Goal: Task Accomplishment & Management: Use online tool/utility

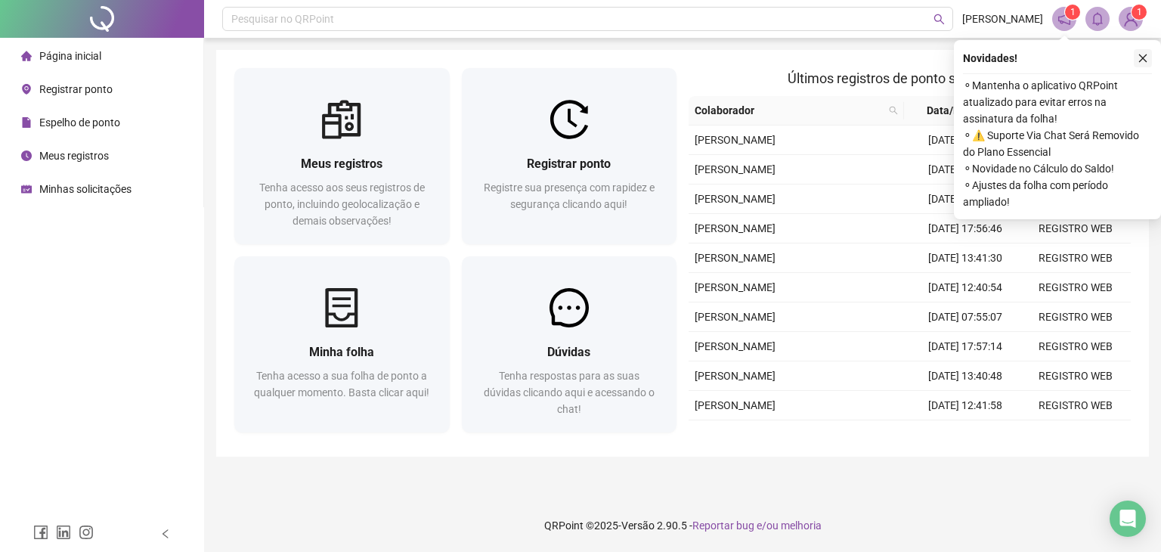
click at [1143, 58] on icon "close" at bounding box center [1143, 58] width 8 height 8
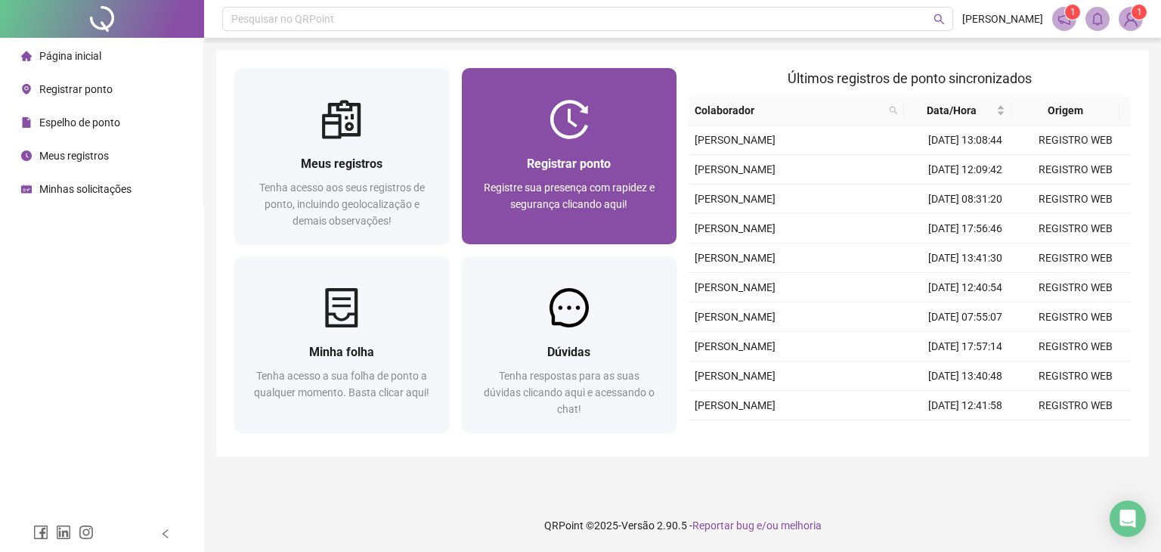
click at [550, 191] on span "Registre sua presença com rapidez e segurança clicando aqui!" at bounding box center [569, 195] width 171 height 29
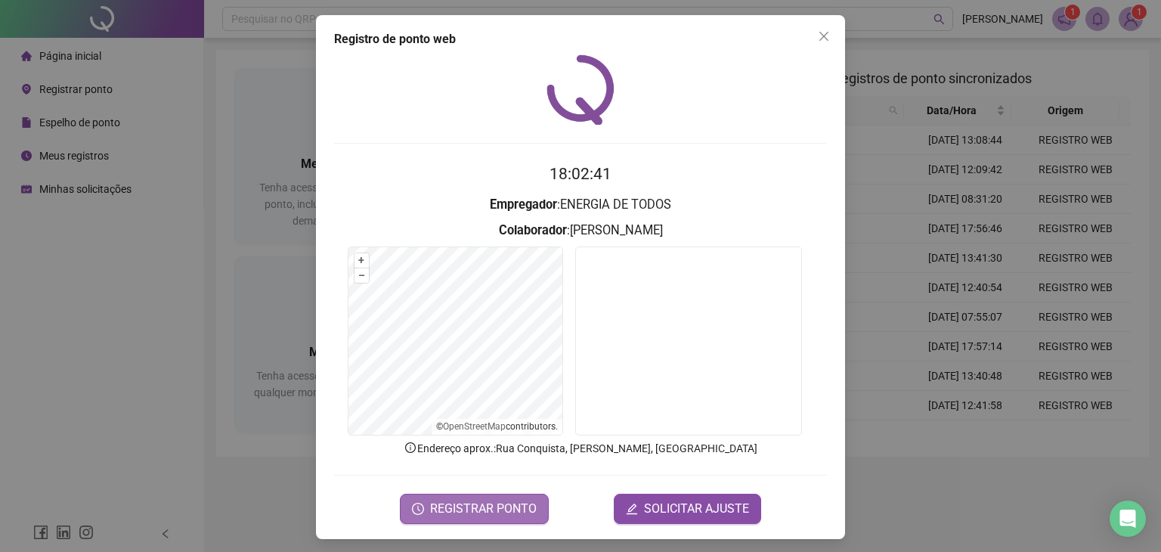
click at [448, 499] on span "REGISTRAR PONTO" at bounding box center [483, 508] width 107 height 18
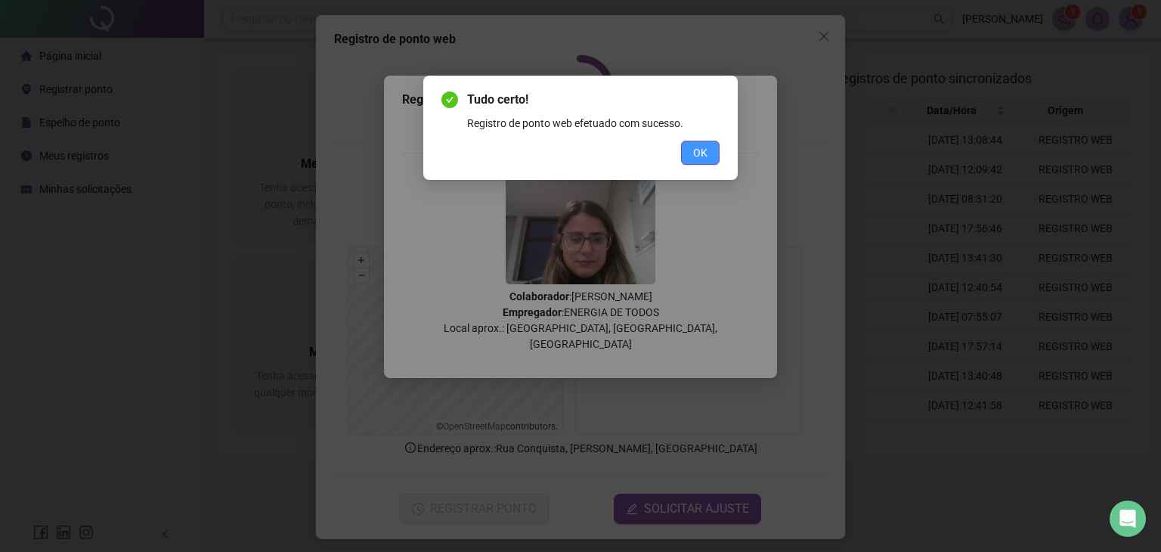
click at [717, 146] on button "OK" at bounding box center [700, 153] width 39 height 24
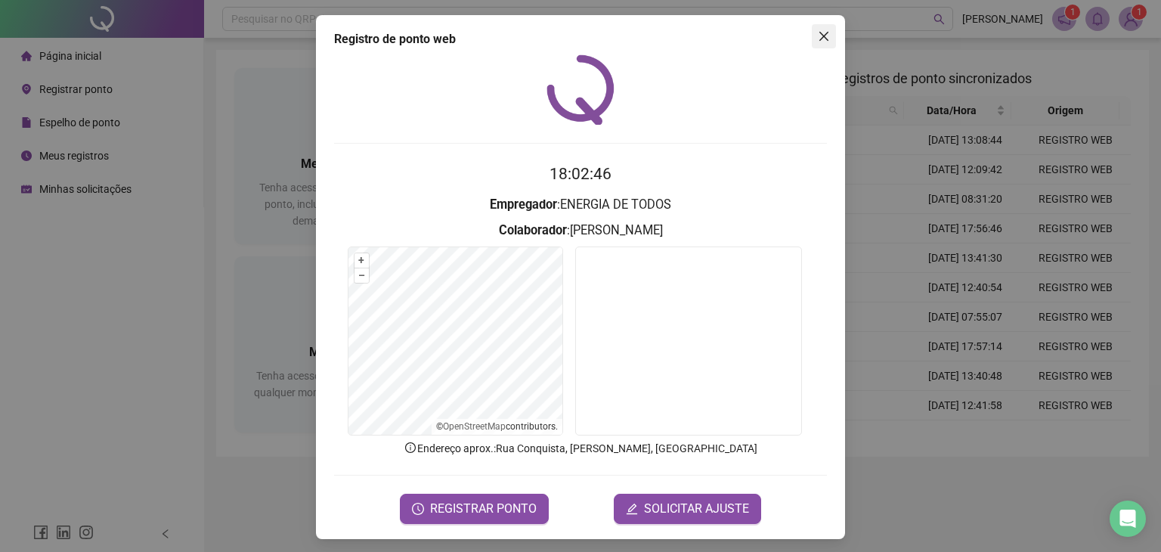
click at [821, 36] on icon "close" at bounding box center [824, 36] width 12 height 12
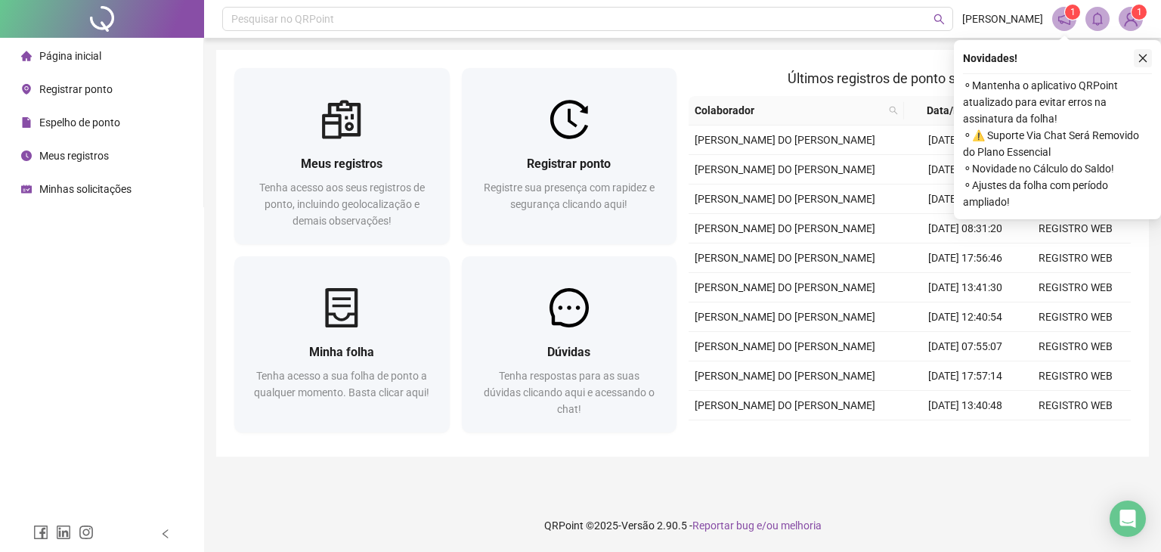
click at [1137, 60] on icon "close" at bounding box center [1142, 58] width 11 height 11
